Goal: Task Accomplishment & Management: Use online tool/utility

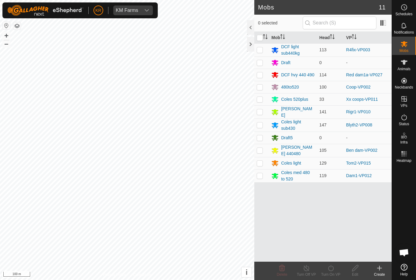
click at [371, 204] on div "Mob Head VP DCF light sub440kg 113 R4fix-VP003 Draft 0 - DCF hvy 440 490 114 Re…" at bounding box center [323, 147] width 137 height 230
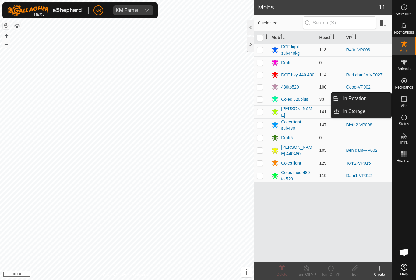
click at [375, 99] on link "In Rotation" at bounding box center [366, 98] width 52 height 12
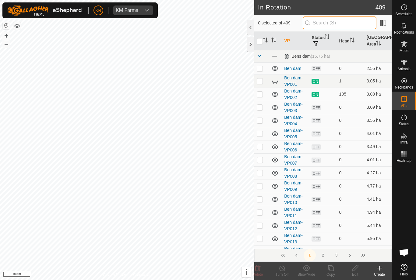
click at [361, 26] on input "text" at bounding box center [340, 22] width 74 height 13
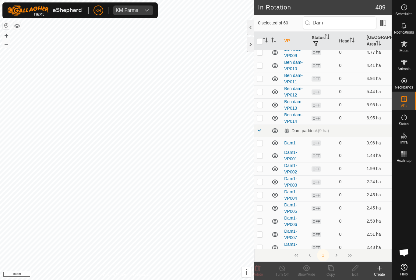
scroll to position [134, 0]
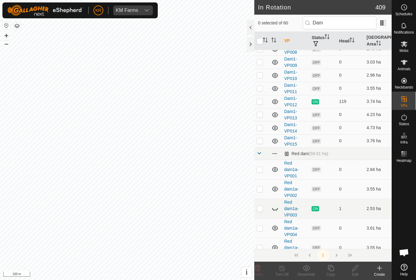
scroll to position [332, 0]
click at [276, 98] on icon at bounding box center [275, 101] width 7 height 7
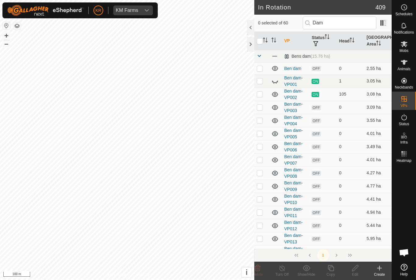
click at [273, 72] on icon at bounding box center [275, 68] width 7 height 7
click at [365, 26] on input "Dam" at bounding box center [340, 22] width 74 height 13
type input "D"
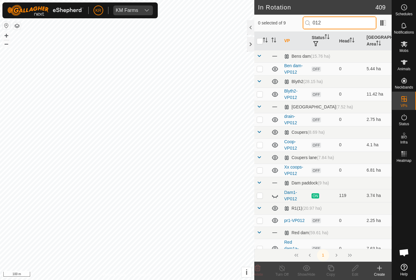
type input "012"
click at [258, 195] on p-checkbox at bounding box center [260, 195] width 6 height 5
checkbox input "true"
click at [276, 194] on icon at bounding box center [275, 195] width 7 height 7
click at [332, 269] on icon at bounding box center [331, 267] width 8 height 7
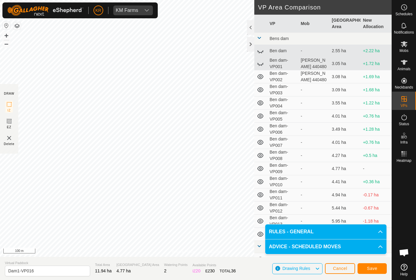
click at [374, 266] on span "Save" at bounding box center [372, 267] width 10 height 5
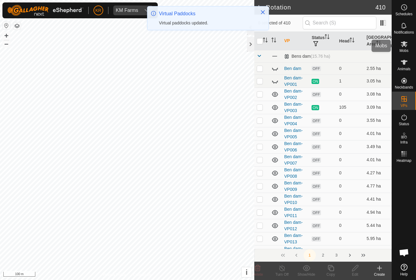
click at [414, 48] on div "Mobs" at bounding box center [404, 46] width 24 height 18
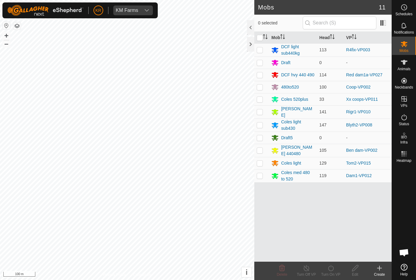
click at [269, 172] on td at bounding box center [262, 175] width 15 height 13
checkbox input "true"
click at [333, 270] on icon at bounding box center [331, 267] width 8 height 7
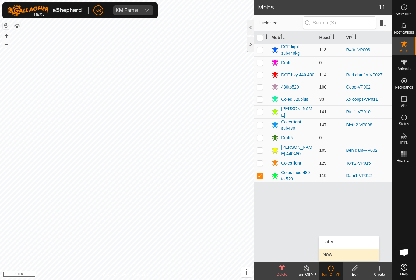
click at [344, 254] on link "Now" at bounding box center [349, 254] width 60 height 12
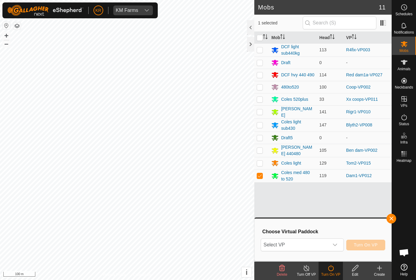
click at [334, 246] on icon "dropdown trigger" at bounding box center [335, 244] width 5 height 5
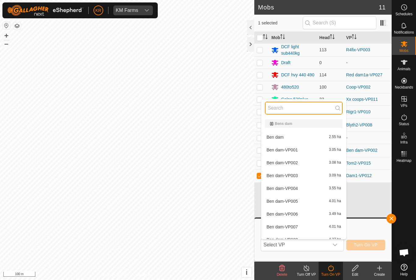
click at [295, 109] on input "text" at bounding box center [304, 107] width 78 height 13
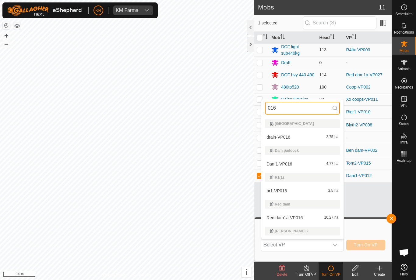
type input "016"
click at [326, 167] on div "Dam1-VP016 4.77 ha" at bounding box center [302, 163] width 75 height 7
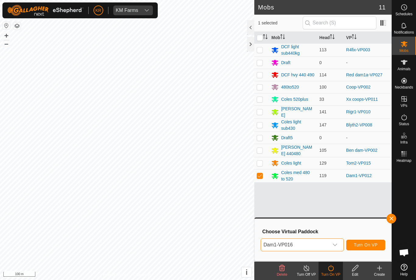
click at [368, 243] on span "Turn On VP" at bounding box center [366, 244] width 24 height 5
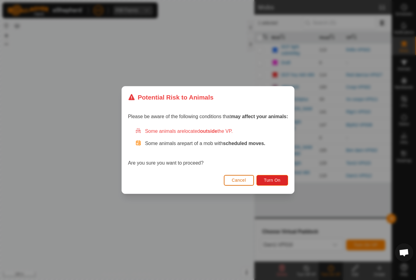
click at [276, 180] on span "Turn On" at bounding box center [272, 179] width 16 height 5
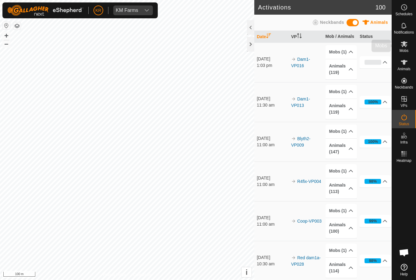
click at [407, 50] on span "Mobs" at bounding box center [404, 51] width 9 height 4
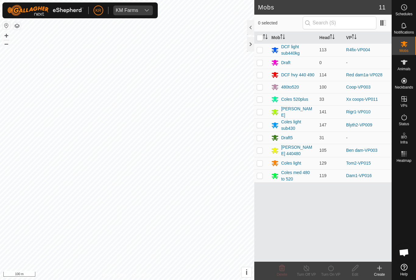
click at [296, 98] on div "Coles 520plus" at bounding box center [294, 99] width 27 height 6
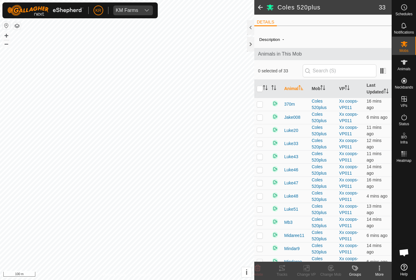
click at [264, 90] on icon "Activate to sort" at bounding box center [265, 87] width 5 height 5
click at [259, 92] on input "checkbox" at bounding box center [260, 89] width 6 height 6
checkbox input "true"
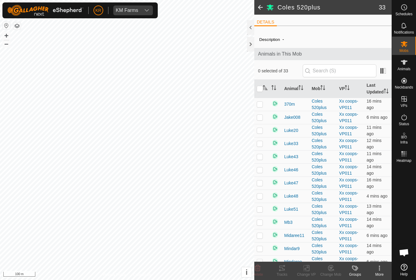
checkbox input "true"
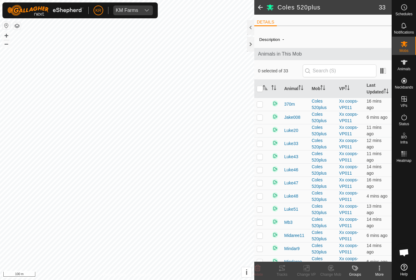
checkbox input "true"
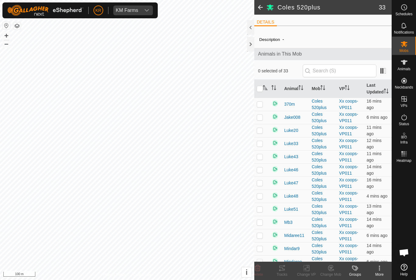
checkbox input "true"
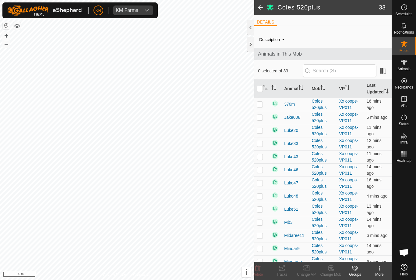
checkbox input "true"
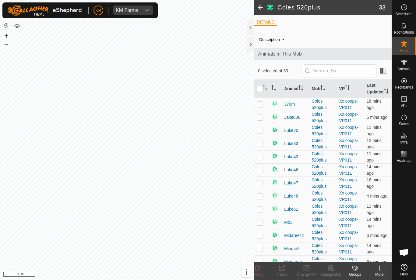
checkbox input "true"
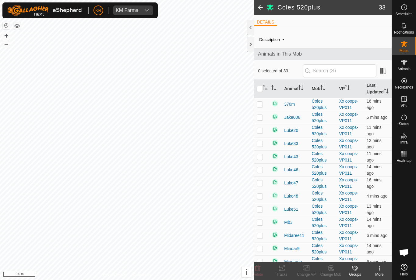
checkbox input "true"
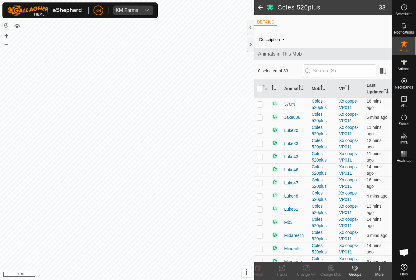
checkbox input "true"
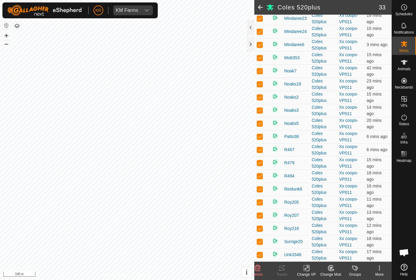
scroll to position [276, 0]
click at [260, 268] on icon at bounding box center [258, 268] width 6 height 6
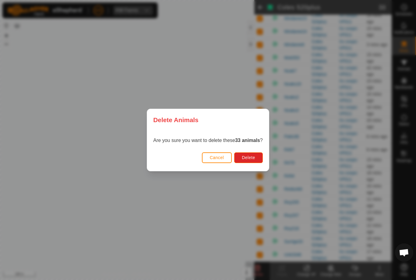
click at [255, 158] on span "Delete" at bounding box center [248, 157] width 13 height 5
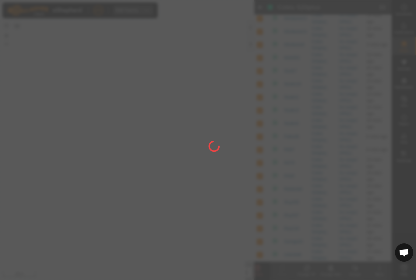
checkbox input "false"
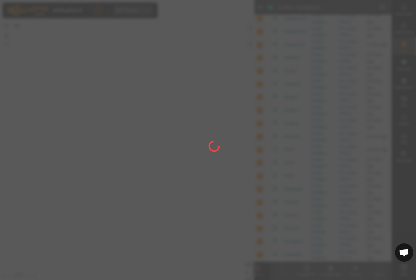
checkbox input "false"
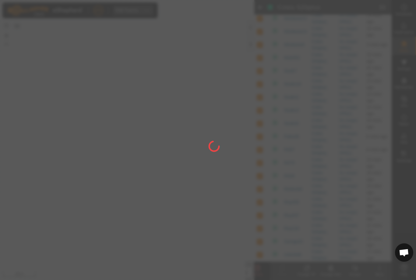
checkbox input "false"
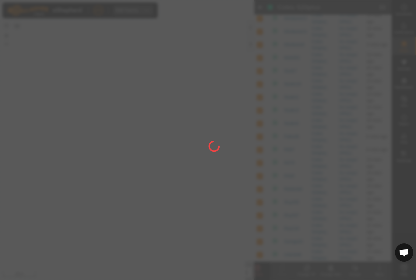
checkbox input "false"
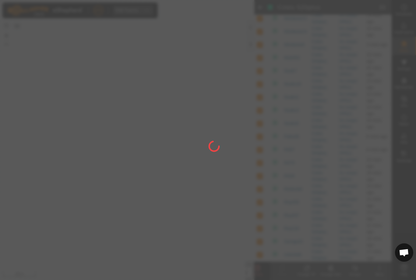
checkbox input "false"
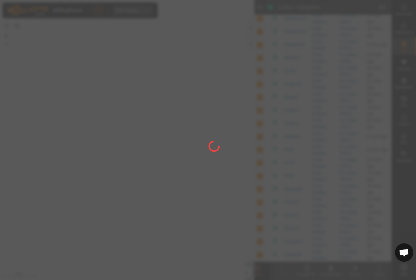
checkbox input "false"
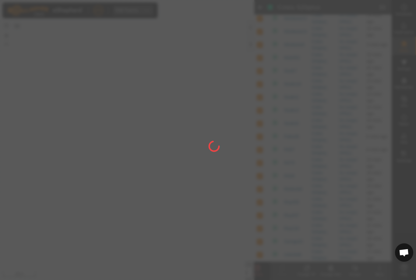
checkbox input "false"
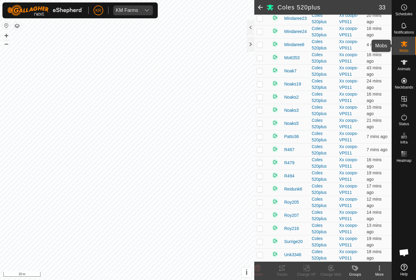
click at [408, 49] on span "Mobs" at bounding box center [404, 51] width 9 height 4
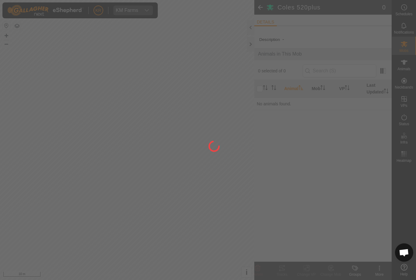
click at [410, 45] on div at bounding box center [208, 140] width 416 height 280
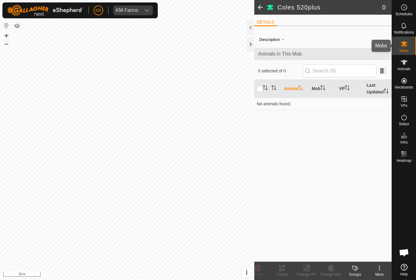
click at [406, 47] on icon at bounding box center [404, 44] width 7 height 6
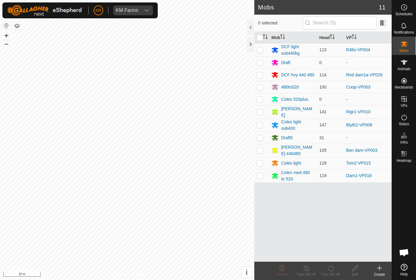
click at [293, 137] on div "Draft5" at bounding box center [287, 137] width 12 height 6
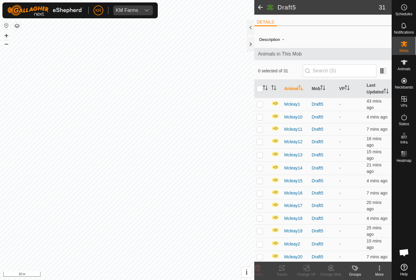
click at [263, 7] on span at bounding box center [261, 7] width 12 height 15
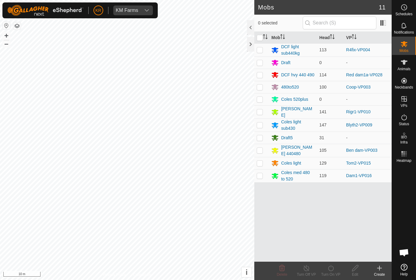
click at [292, 136] on div "Draft5" at bounding box center [287, 137] width 12 height 6
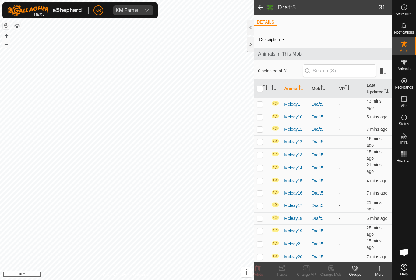
click at [262, 90] on input "checkbox" at bounding box center [260, 89] width 6 height 6
checkbox input "true"
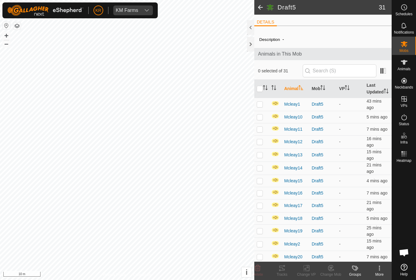
checkbox input "true"
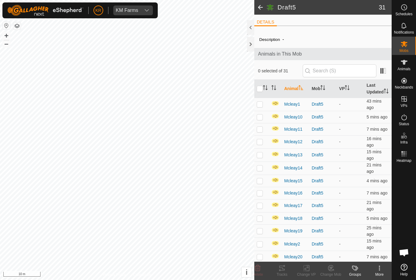
checkbox input "true"
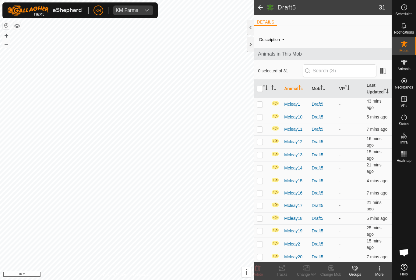
checkbox input "true"
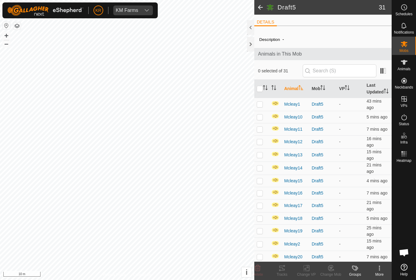
checkbox input "true"
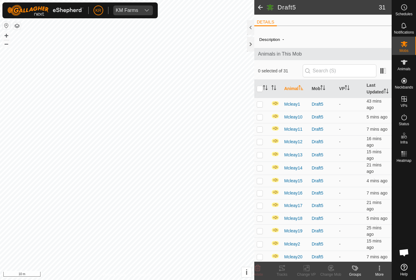
checkbox input "true"
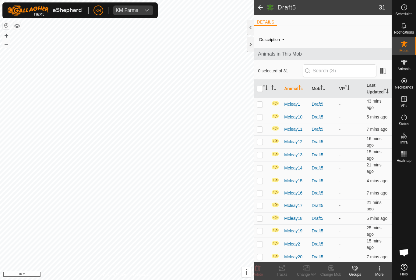
checkbox input "true"
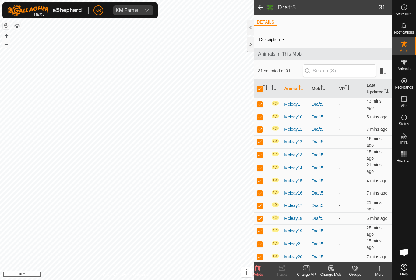
click at [330, 270] on icon at bounding box center [331, 267] width 8 height 7
click at [352, 243] on span "Choose Mob..." at bounding box center [349, 241] width 32 height 7
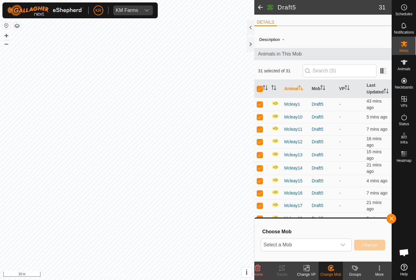
click at [331, 243] on span "Select a Mob" at bounding box center [299, 244] width 76 height 12
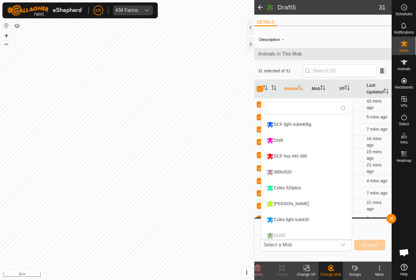
click at [309, 200] on li "[PERSON_NAME]" at bounding box center [307, 203] width 91 height 15
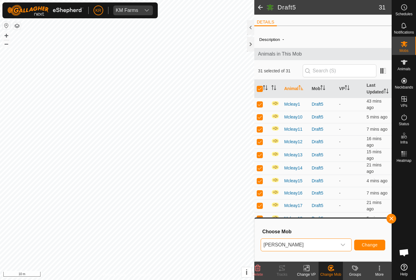
click at [342, 247] on div "dropdown trigger" at bounding box center [343, 244] width 12 height 12
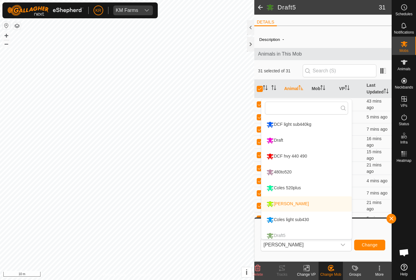
click at [303, 186] on div "Coles 520plus" at bounding box center [283, 188] width 37 height 10
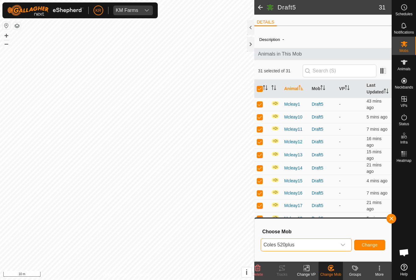
click at [367, 244] on span "Change" at bounding box center [370, 244] width 16 height 5
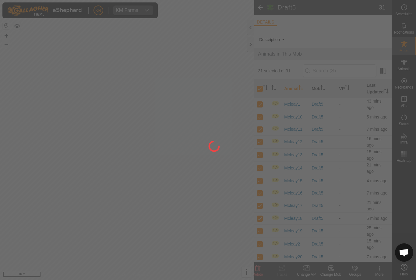
checkbox input "false"
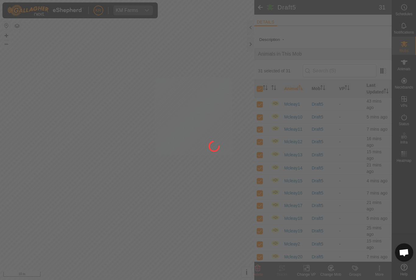
checkbox input "false"
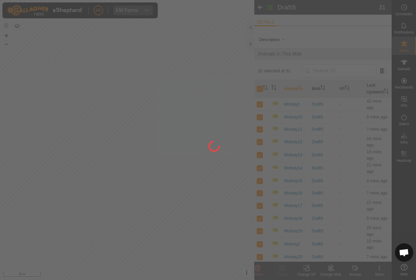
checkbox input "false"
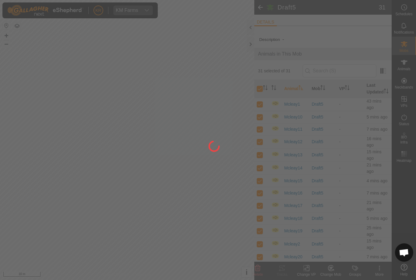
checkbox input "false"
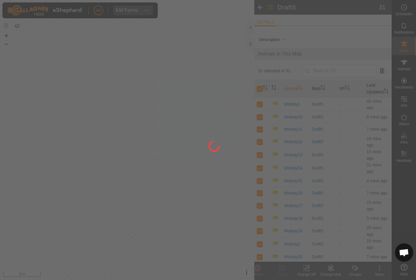
checkbox input "false"
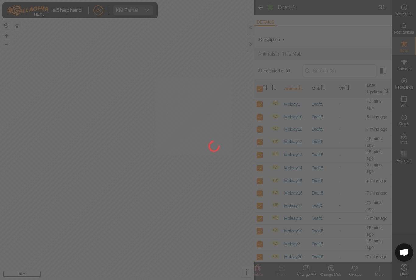
checkbox input "false"
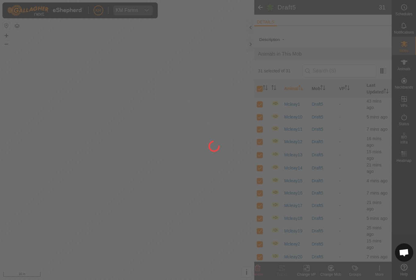
checkbox input "false"
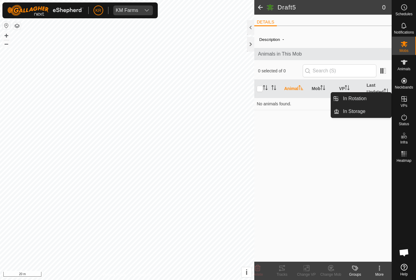
click at [365, 99] on span "In Rotation" at bounding box center [354, 98] width 23 height 7
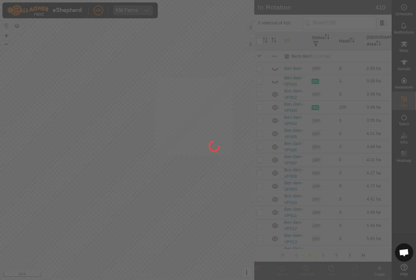
click at [361, 99] on div at bounding box center [208, 140] width 416 height 280
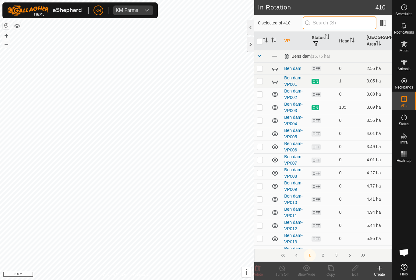
click at [350, 22] on input "text" at bounding box center [340, 22] width 74 height 13
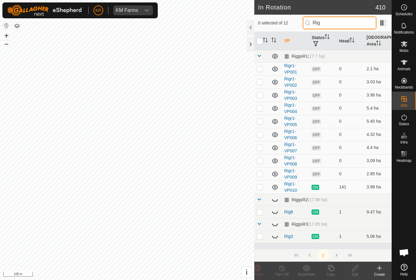
type input "Rig"
click at [259, 185] on p-checkbox at bounding box center [260, 186] width 6 height 5
checkbox input "true"
click at [335, 266] on icon at bounding box center [331, 267] width 8 height 7
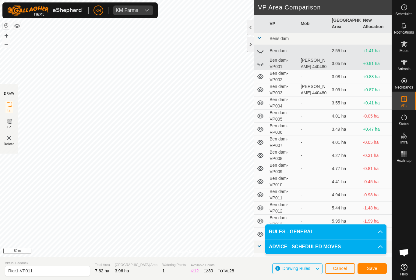
click at [364, 267] on button "Save" at bounding box center [372, 268] width 29 height 11
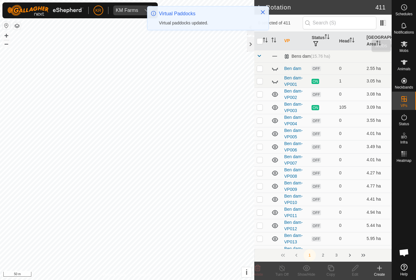
click at [411, 45] on div "Mobs" at bounding box center [404, 46] width 24 height 18
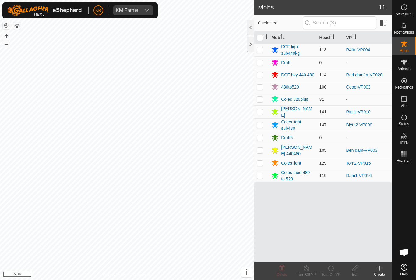
click at [263, 112] on p-checkbox at bounding box center [260, 111] width 6 height 5
checkbox input "true"
click at [330, 270] on icon at bounding box center [330, 268] width 5 height 6
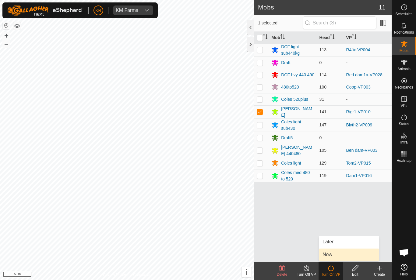
click at [337, 254] on link "Now" at bounding box center [349, 254] width 60 height 12
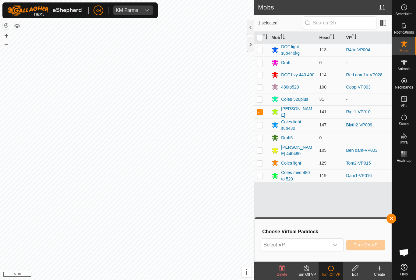
click at [324, 243] on span "Select VP" at bounding box center [295, 244] width 68 height 12
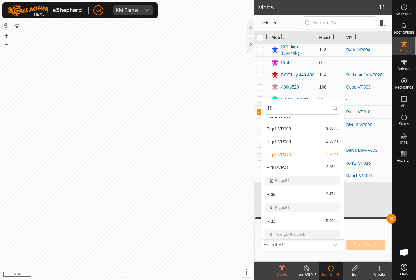
scroll to position [85, 0]
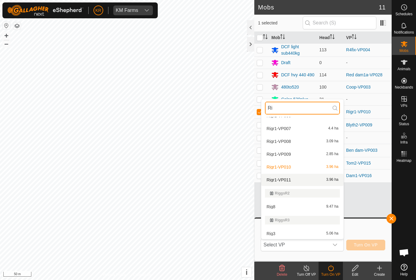
type input "Ri"
click at [313, 180] on div "Rigr1-VP011 3.96 ha" at bounding box center [302, 179] width 75 height 7
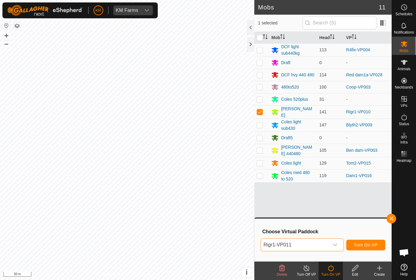
click at [374, 242] on span "Turn On VP" at bounding box center [366, 244] width 24 height 5
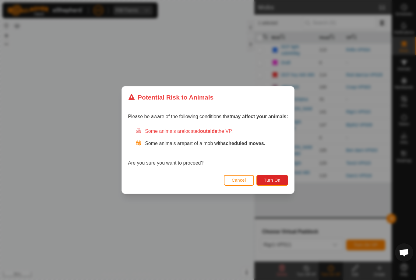
click at [280, 179] on span "Turn On" at bounding box center [272, 179] width 16 height 5
